Goal: Task Accomplishment & Management: Manage account settings

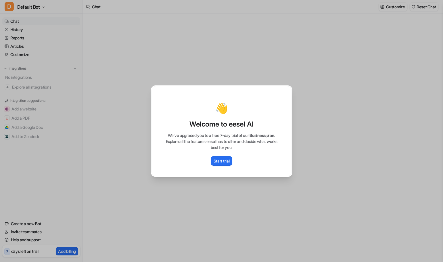
click at [168, 27] on div "👋 Welcome to eesel AI We’ve upgraded you to a free 7-day trial of our Business …" at bounding box center [221, 131] width 151 height 262
